Goal: Information Seeking & Learning: Learn about a topic

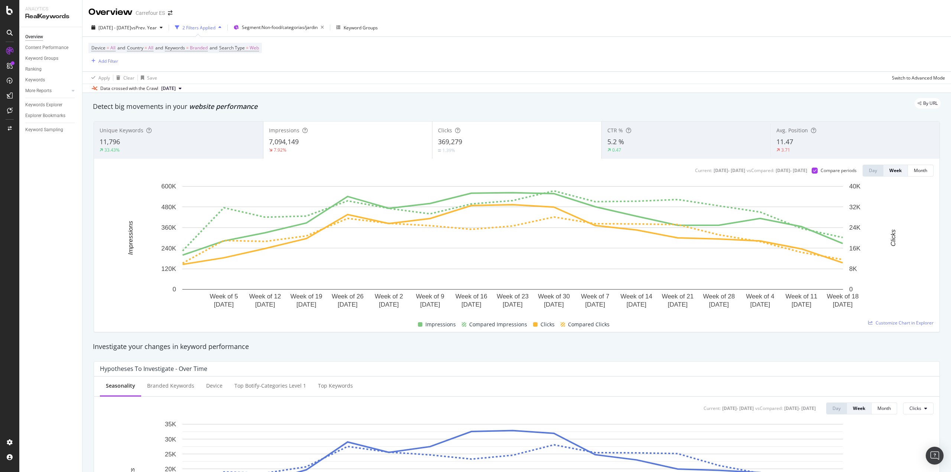
click at [192, 42] on div "Device = All and Country = All and Keywords = Branded and Search Type = Web Add…" at bounding box center [516, 54] width 857 height 35
click at [198, 47] on span "Branded" at bounding box center [199, 48] width 18 height 10
click at [186, 63] on span "Branded" at bounding box center [186, 66] width 21 height 6
click at [195, 82] on span "Non-Branded" at bounding box center [220, 81] width 76 height 7
click at [253, 82] on div "Apply" at bounding box center [252, 81] width 12 height 6
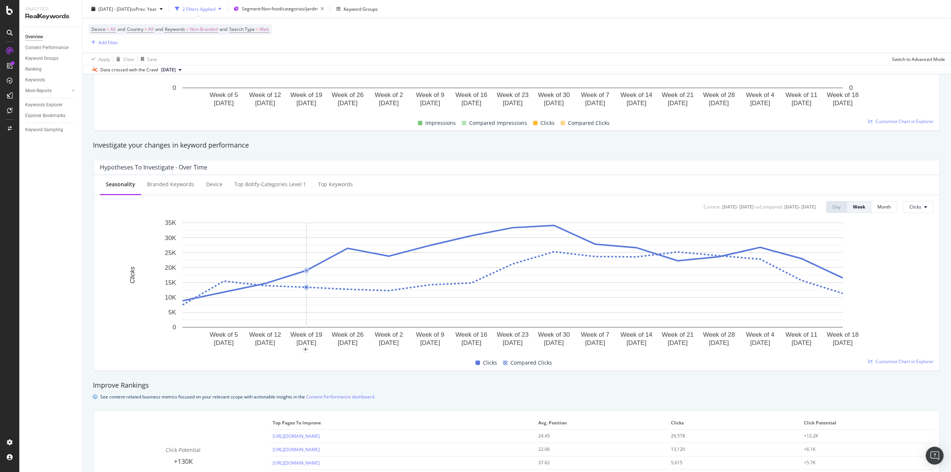
scroll to position [198, 0]
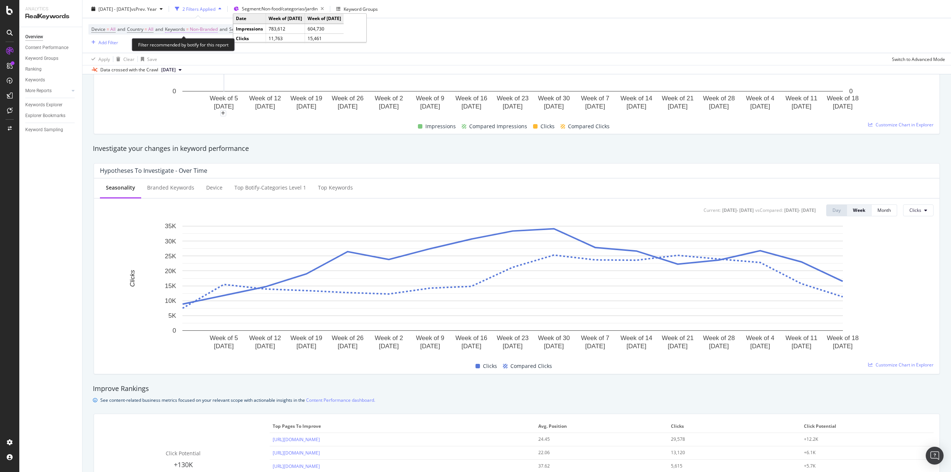
click at [210, 33] on span "Non-Branded" at bounding box center [204, 29] width 28 height 10
click at [197, 48] on span "Non-Branded" at bounding box center [191, 47] width 31 height 6
click at [192, 108] on span "All" at bounding box center [220, 105] width 76 height 7
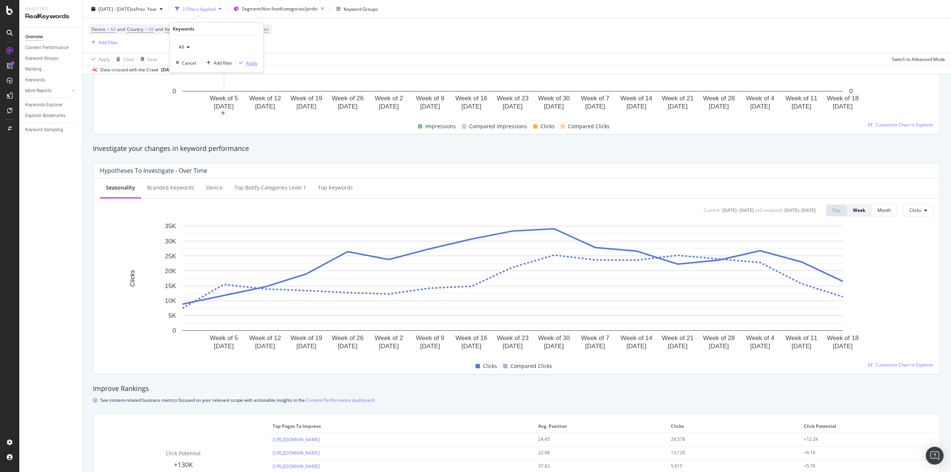
click at [244, 64] on div "button" at bounding box center [241, 63] width 10 height 4
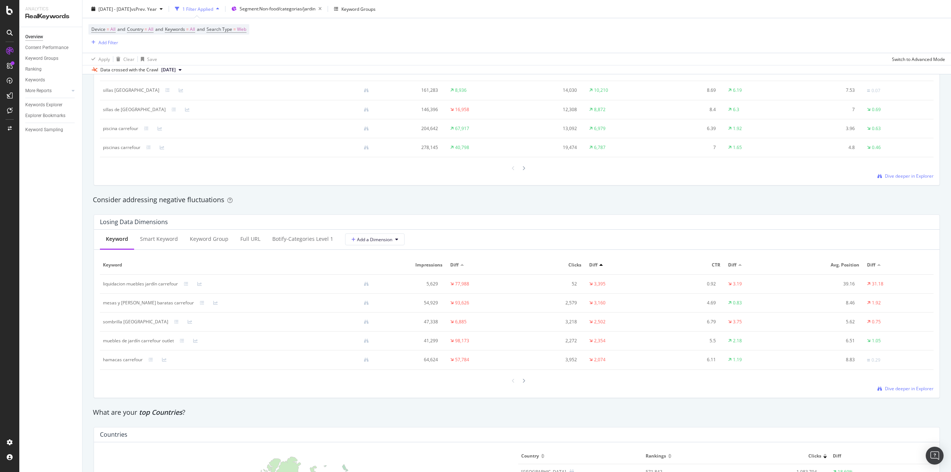
scroll to position [743, 0]
click at [895, 393] on span "Dive deeper in Explorer" at bounding box center [909, 390] width 49 height 6
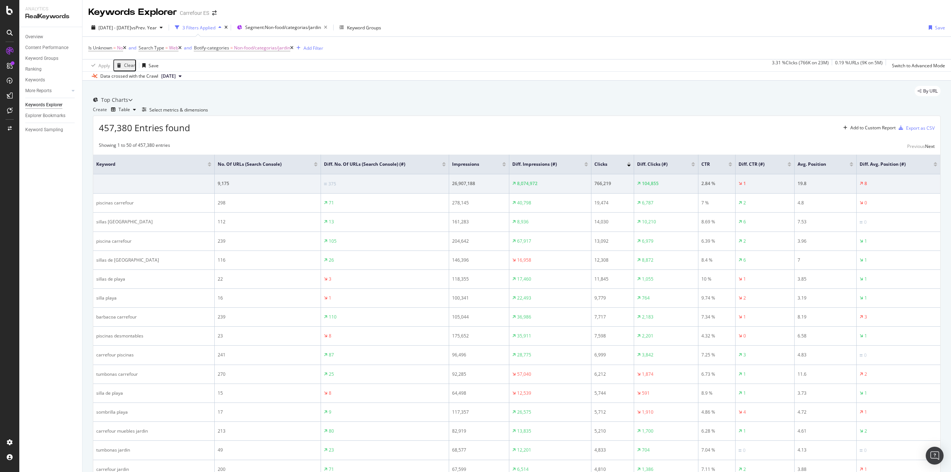
click at [584, 166] on div at bounding box center [586, 166] width 4 height 2
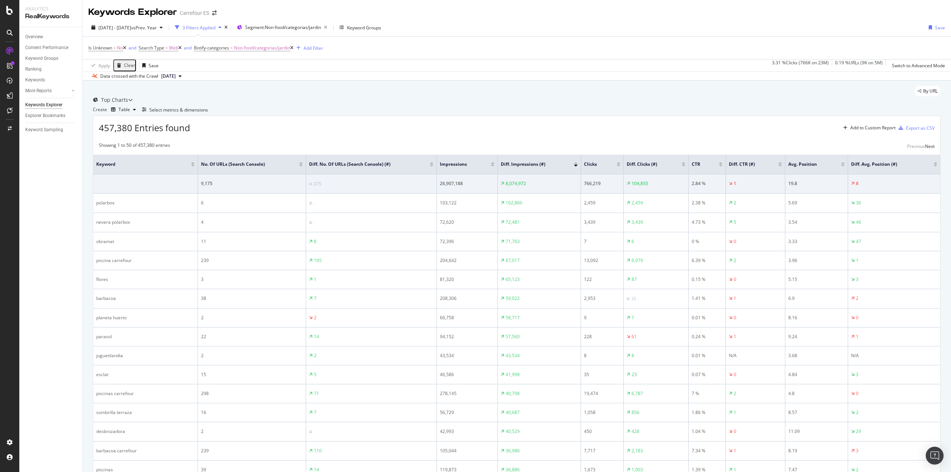
click at [493, 164] on div at bounding box center [493, 163] width 4 height 2
click at [491, 164] on div at bounding box center [493, 163] width 4 height 2
click at [492, 164] on div at bounding box center [493, 163] width 4 height 2
click at [493, 166] on div at bounding box center [493, 166] width 4 height 2
click at [575, 166] on div at bounding box center [576, 166] width 4 height 2
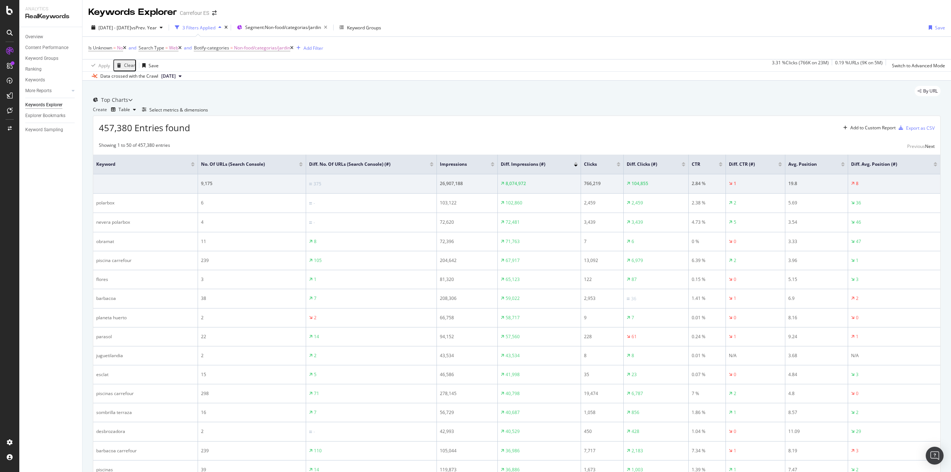
click at [576, 164] on div at bounding box center [576, 163] width 4 height 2
click at [208, 113] on div "Select metrics & dimensions" at bounding box center [178, 110] width 59 height 6
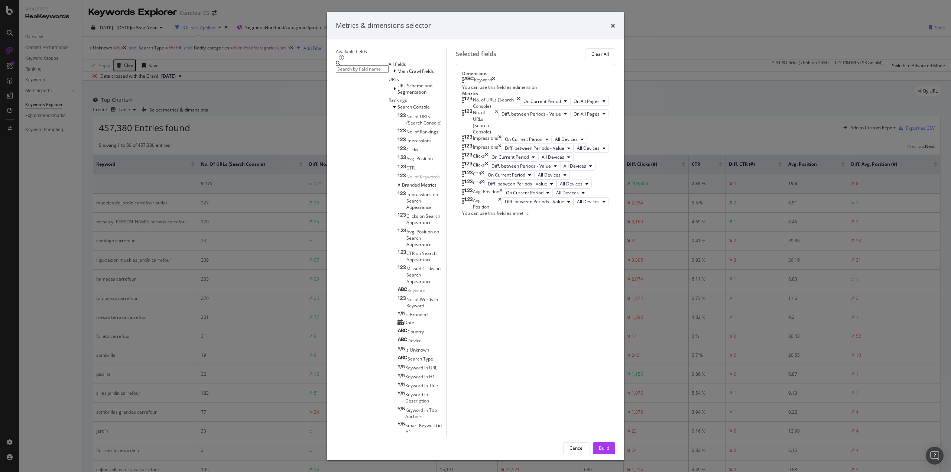
click at [384, 73] on input "modal" at bounding box center [362, 68] width 53 height 7
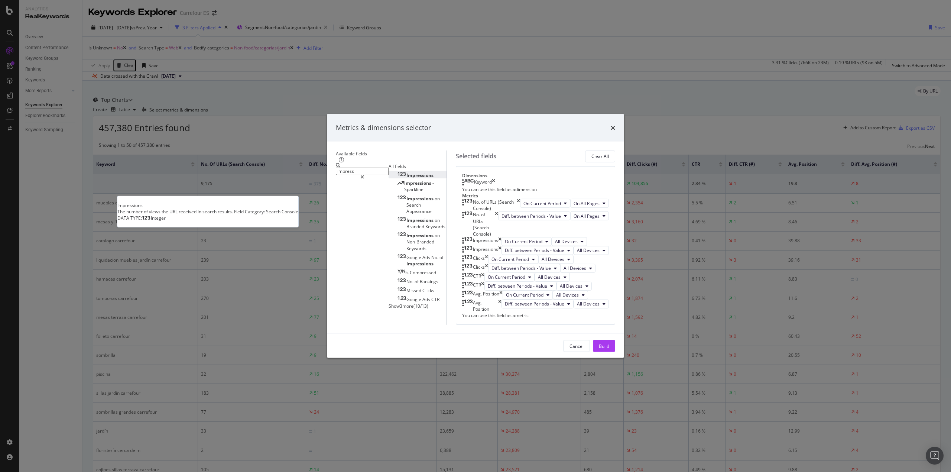
type input "impress"
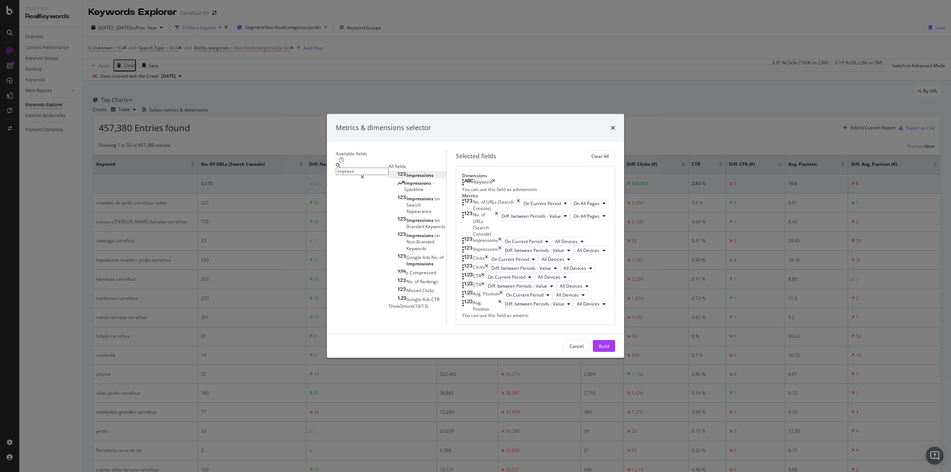
click at [398, 176] on div "Impressions" at bounding box center [416, 175] width 36 height 6
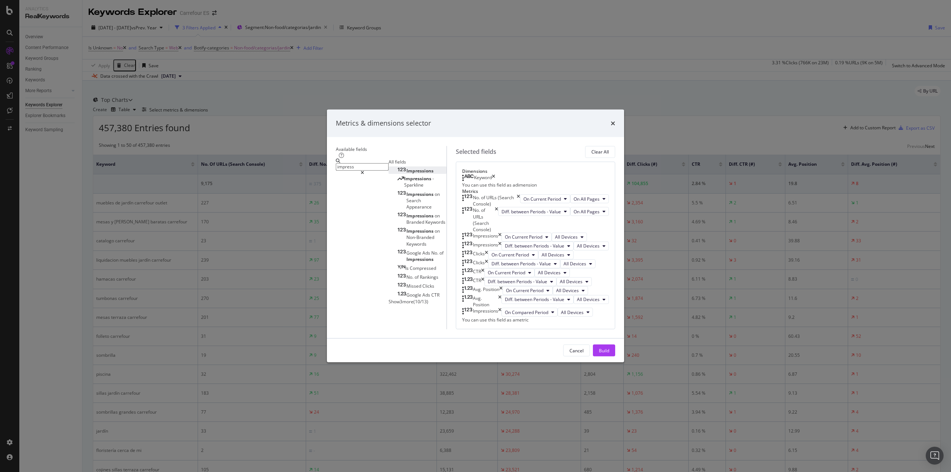
scroll to position [150, 0]
click at [525, 315] on span "On Compared Period" at bounding box center [526, 312] width 43 height 6
click at [530, 384] on span "Diff. between Periods - Percentage" at bounding box center [536, 384] width 72 height 7
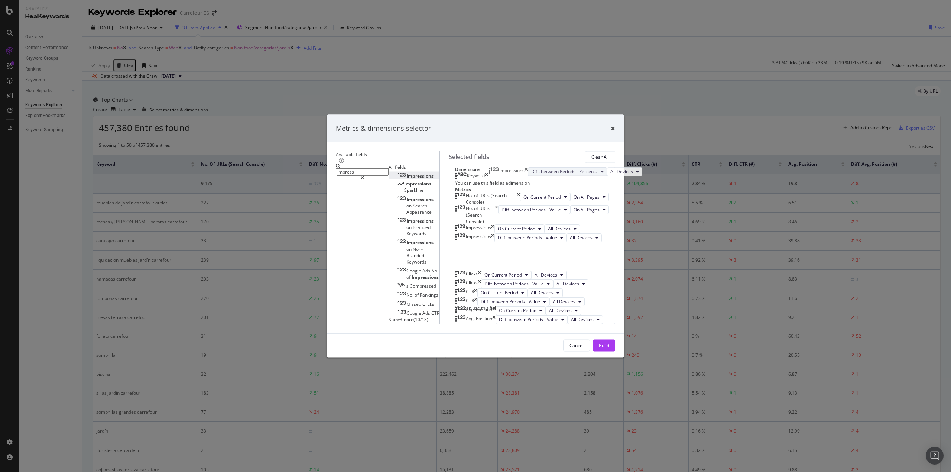
scroll to position [137, 0]
drag, startPoint x: 509, startPoint y: 340, endPoint x: 504, endPoint y: 188, distance: 152.1
click at [504, 188] on body "Analytics RealKeywords Overview Content Performance Keyword Groups Ranking Keyw…" at bounding box center [475, 236] width 951 height 472
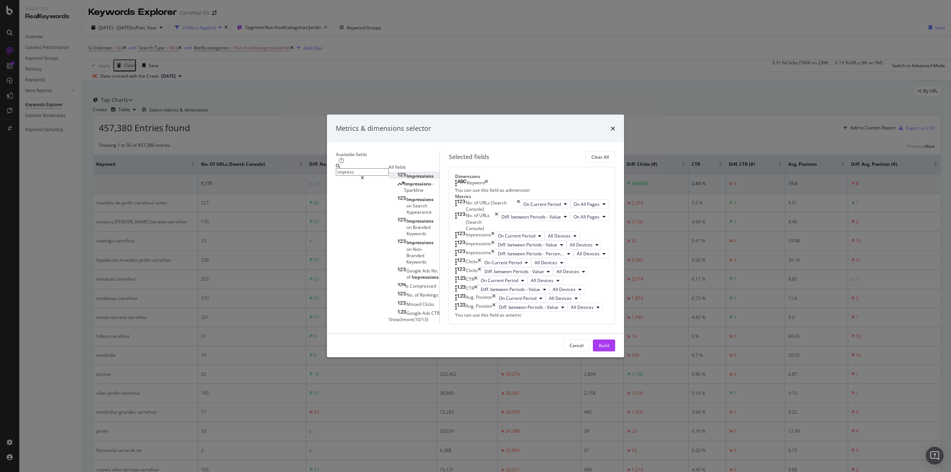
scroll to position [88, 0]
click at [614, 351] on button "Build" at bounding box center [604, 345] width 22 height 12
